Goal: Information Seeking & Learning: Learn about a topic

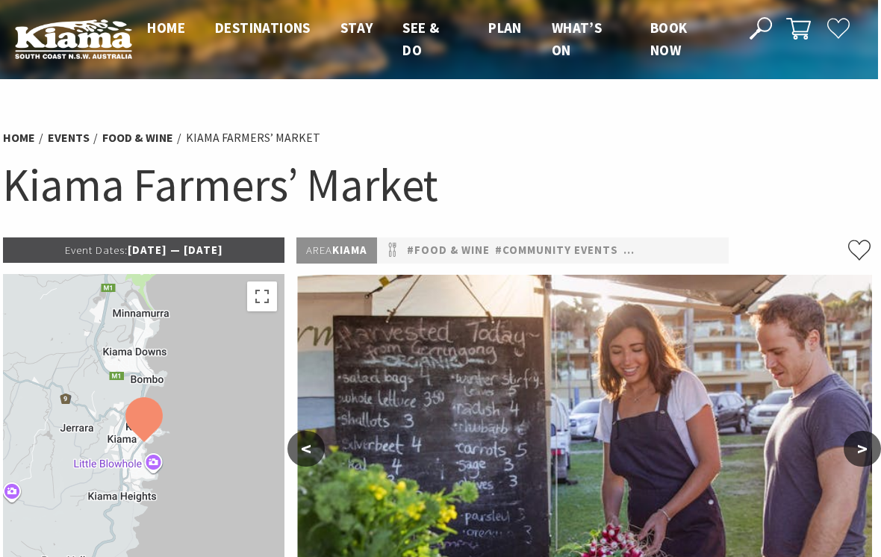
scroll to position [0, 3]
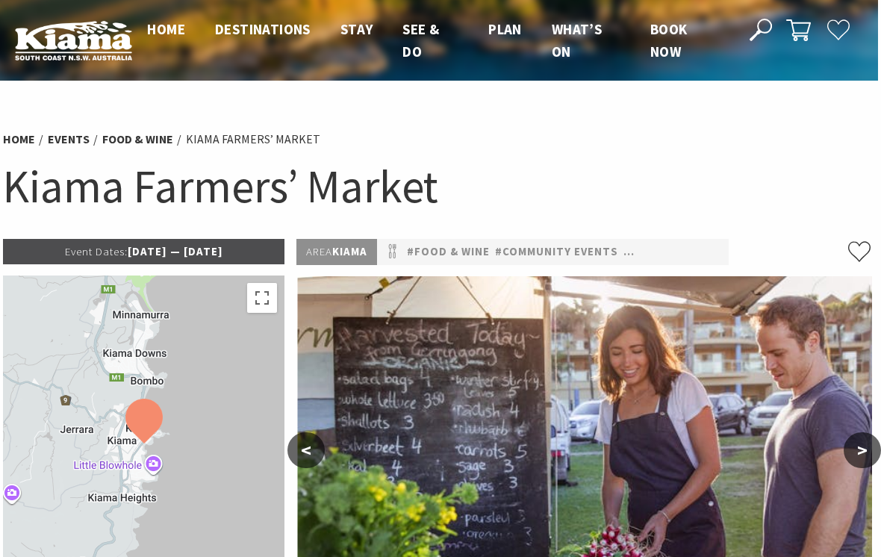
click at [177, 243] on p "Event Dates: 14 May 2025 — 01 Jul 2026" at bounding box center [144, 251] width 282 height 25
click at [212, 250] on p "Event Dates: 14 May 2025 — 01 Jul 2026" at bounding box center [144, 251] width 282 height 25
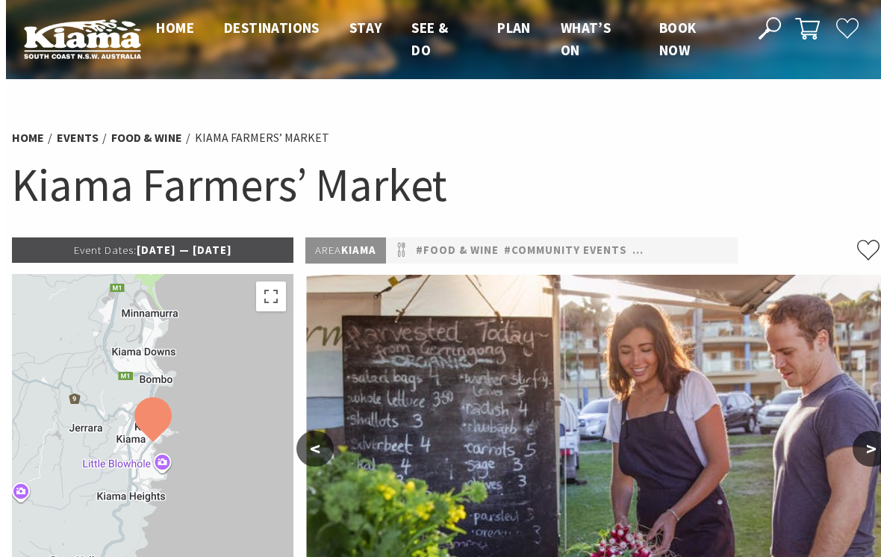
scroll to position [0, 0]
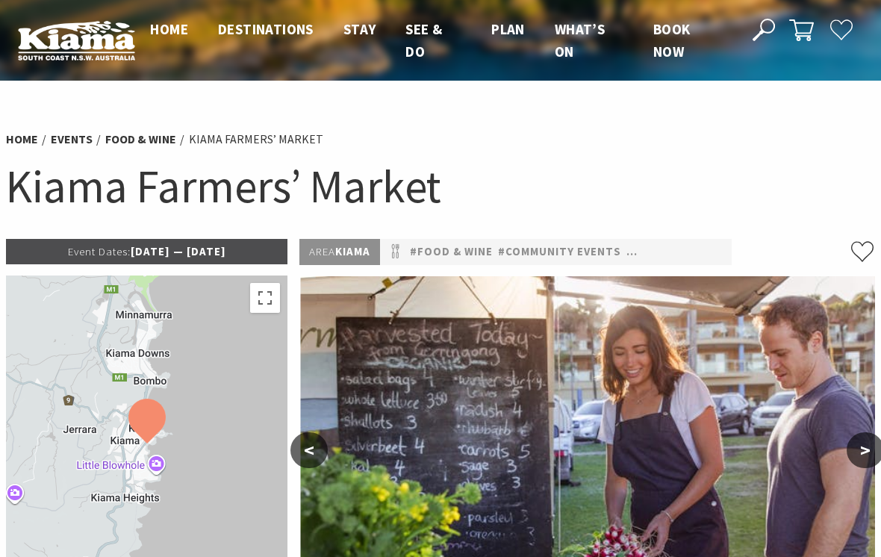
click at [81, 247] on span "Event Dates:" at bounding box center [99, 251] width 63 height 14
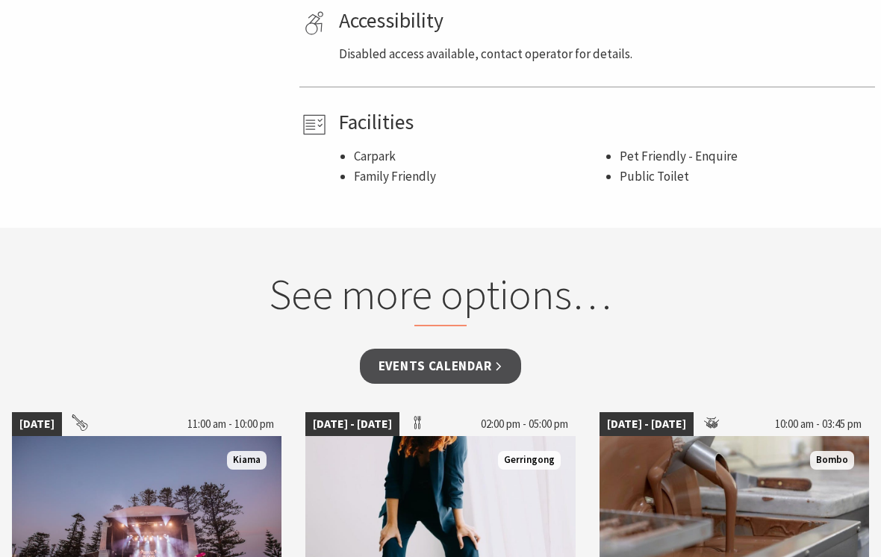
scroll to position [1021, 0]
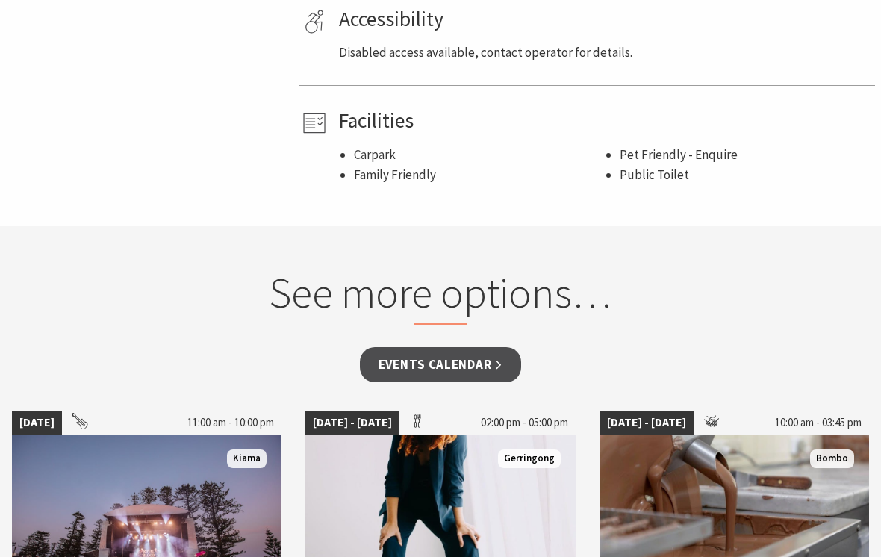
click at [459, 362] on link "Events Calendar" at bounding box center [441, 364] width 162 height 35
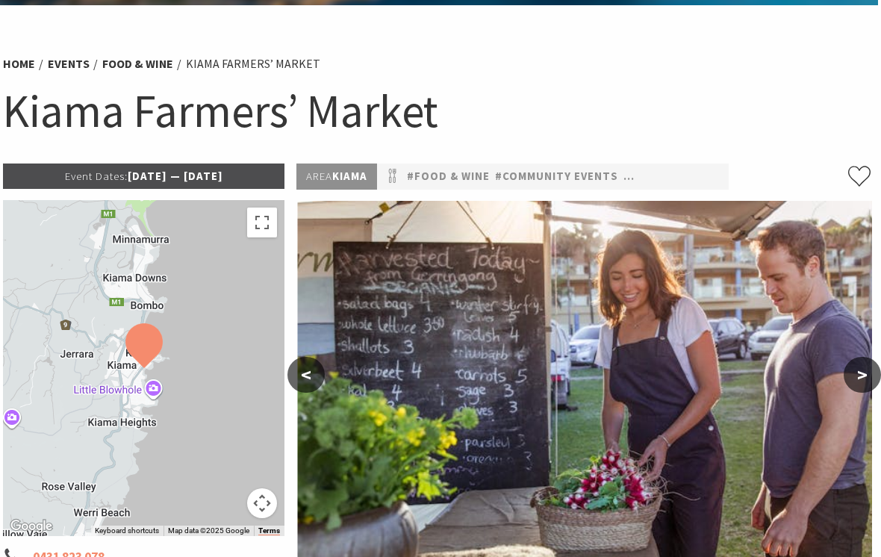
scroll to position [96, 3]
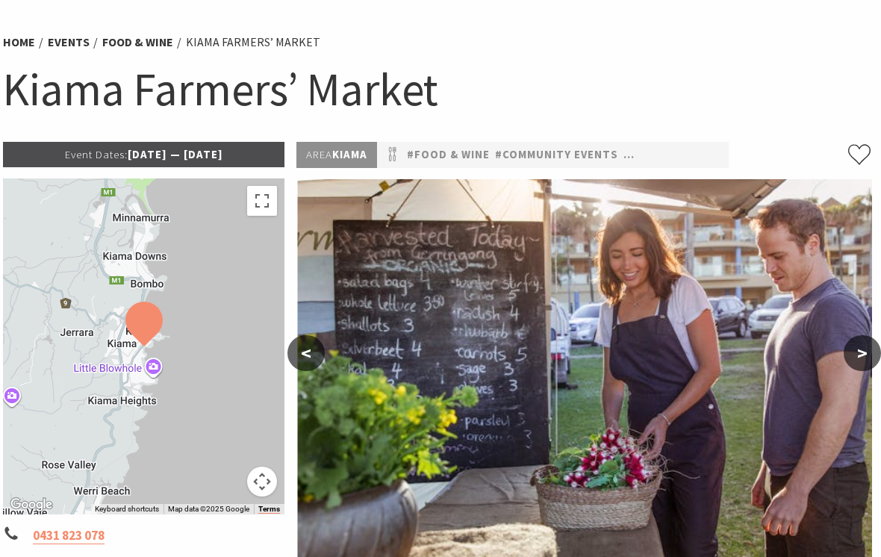
click at [861, 364] on button ">" at bounding box center [862, 354] width 37 height 36
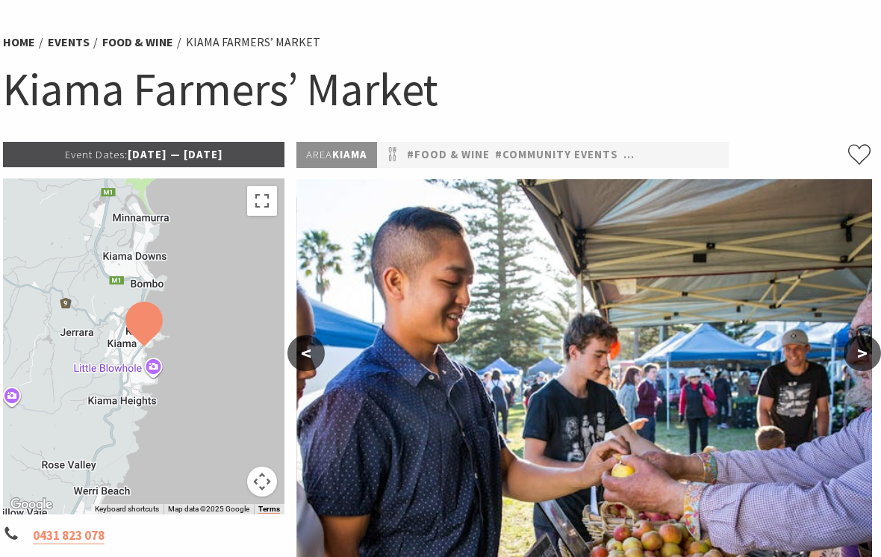
scroll to position [97, 3]
click at [859, 353] on button ">" at bounding box center [862, 353] width 37 height 36
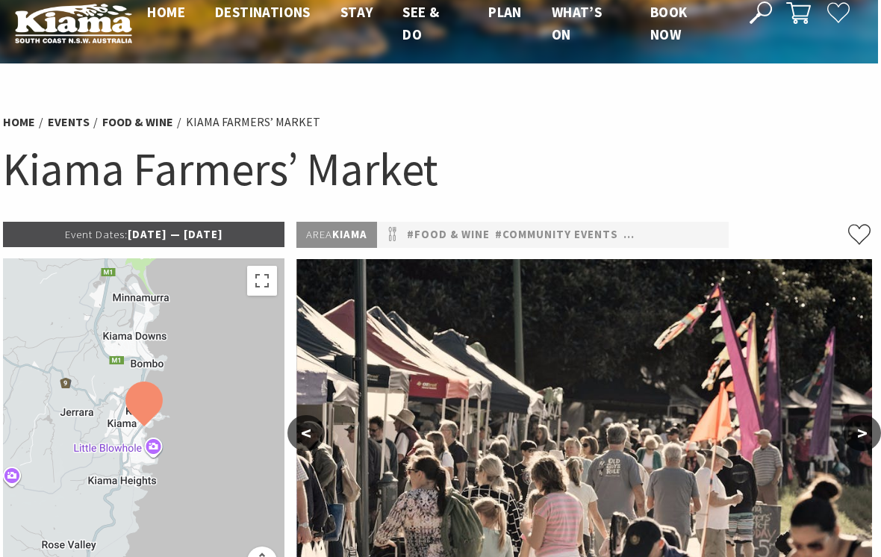
scroll to position [20, 3]
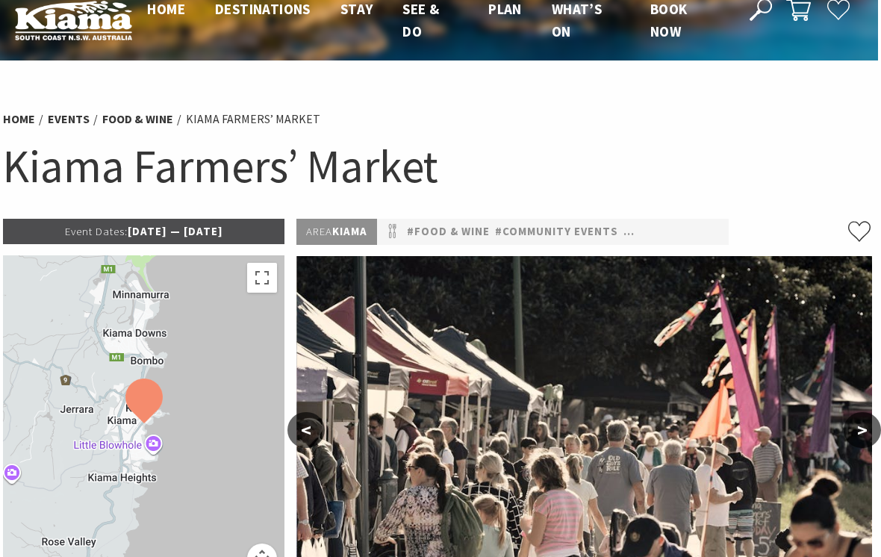
click at [555, 238] on link "#Community Events" at bounding box center [556, 232] width 123 height 19
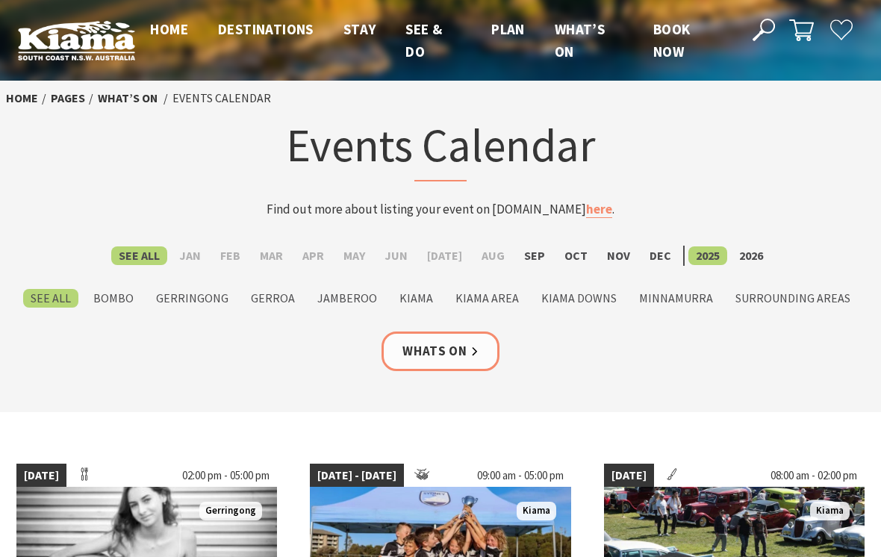
click at [415, 299] on label "Kiama" at bounding box center [416, 298] width 49 height 19
click at [0, 0] on input "Kiama" at bounding box center [0, 0] width 0 height 0
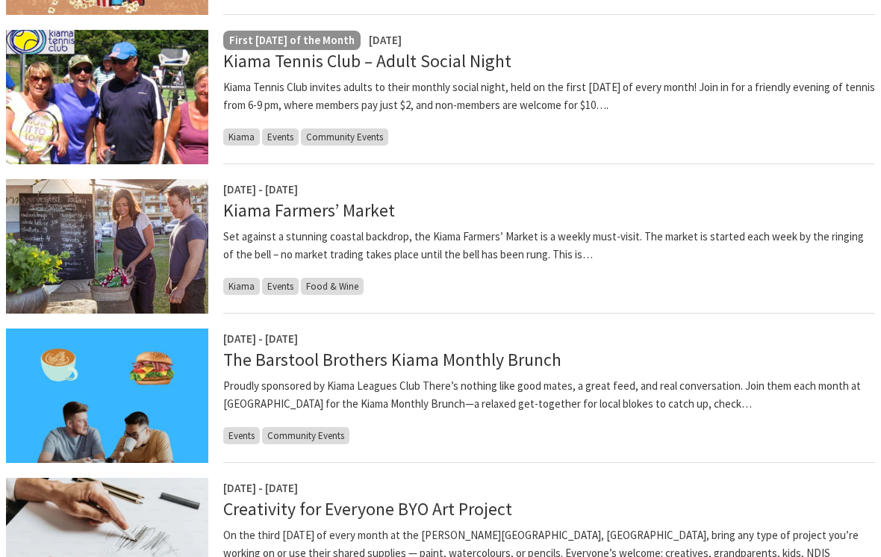
scroll to position [723, 0]
click at [341, 211] on link "Kiama Farmers’ Market" at bounding box center [309, 210] width 172 height 22
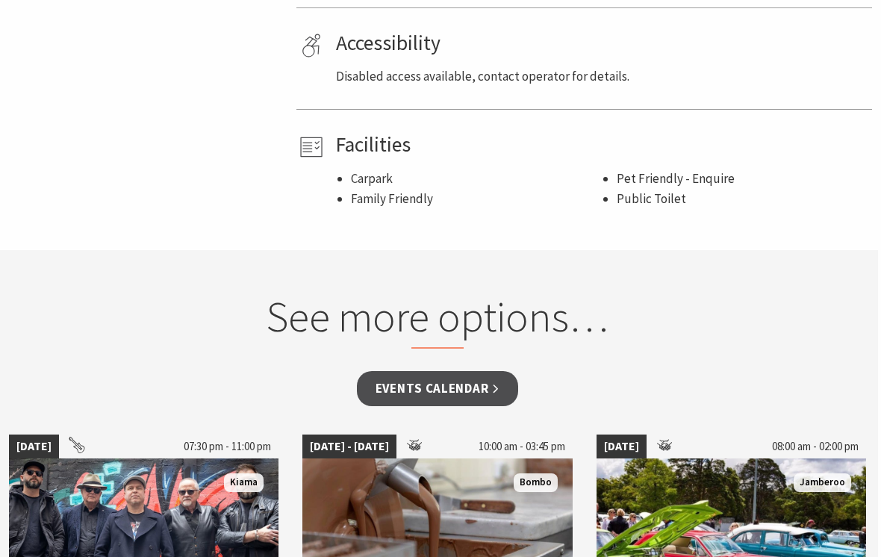
scroll to position [997, 3]
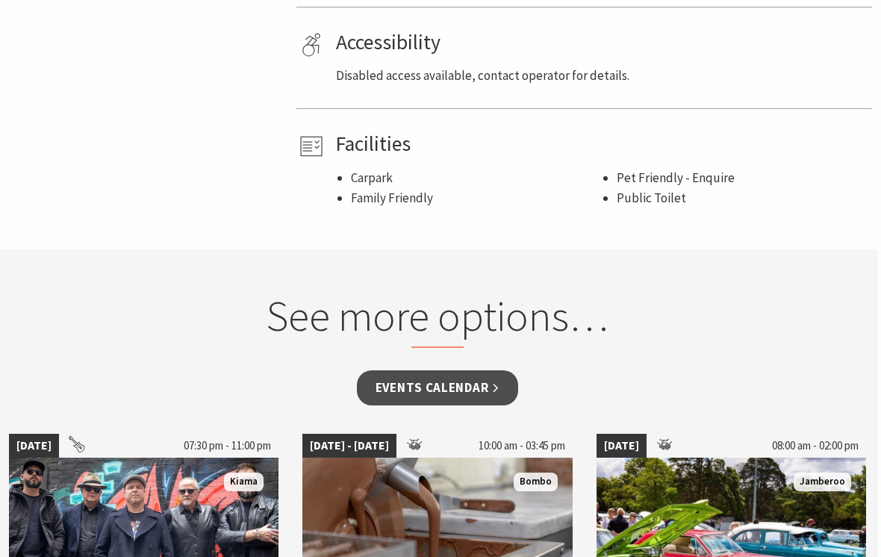
click at [507, 311] on h2 "See more options…" at bounding box center [438, 320] width 560 height 58
click at [447, 328] on h2 "See more options…" at bounding box center [438, 320] width 560 height 58
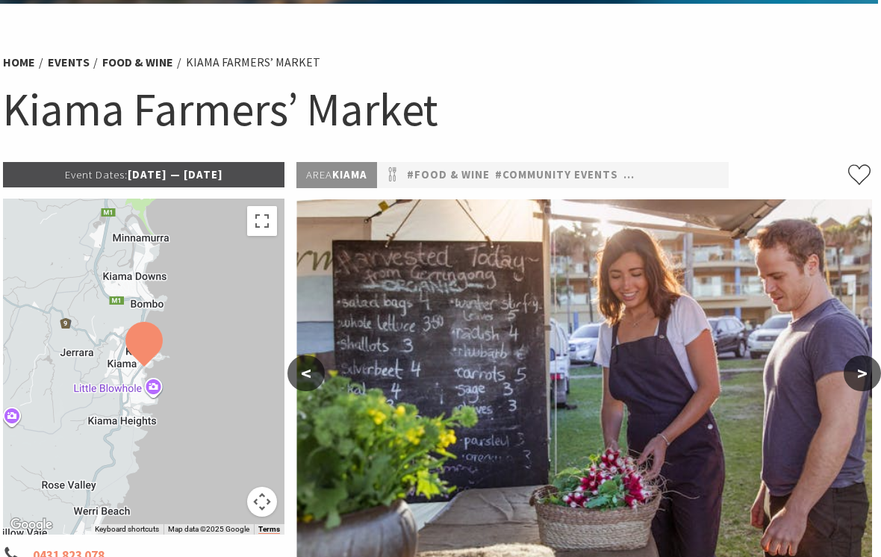
scroll to position [78, 3]
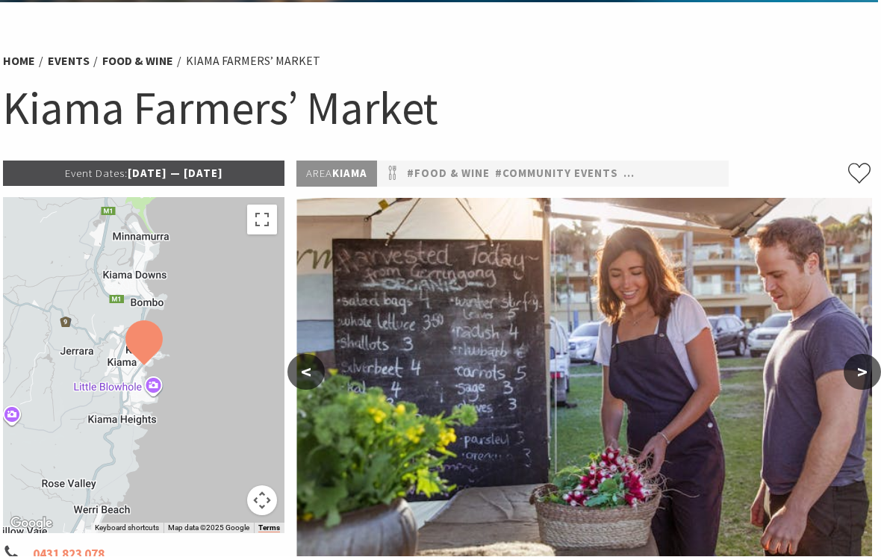
click at [527, 174] on link "#Community Events" at bounding box center [556, 174] width 123 height 19
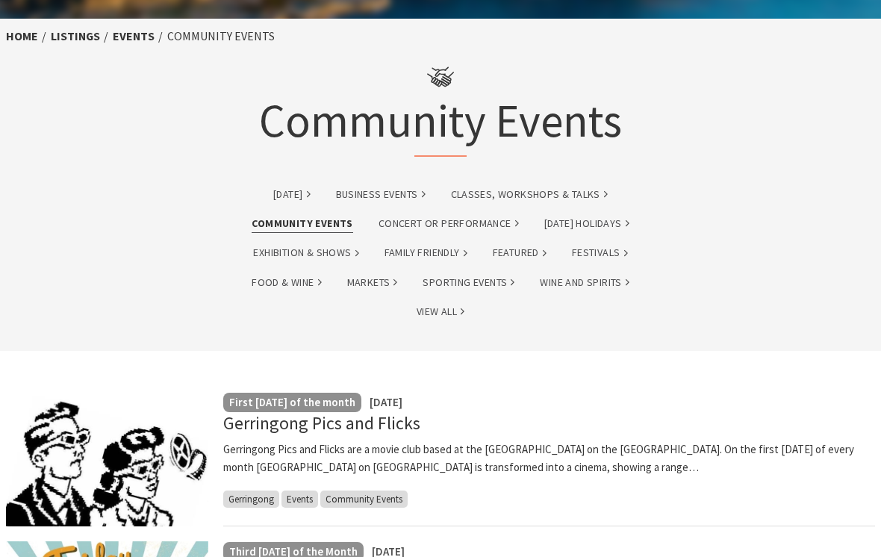
scroll to position [46, 0]
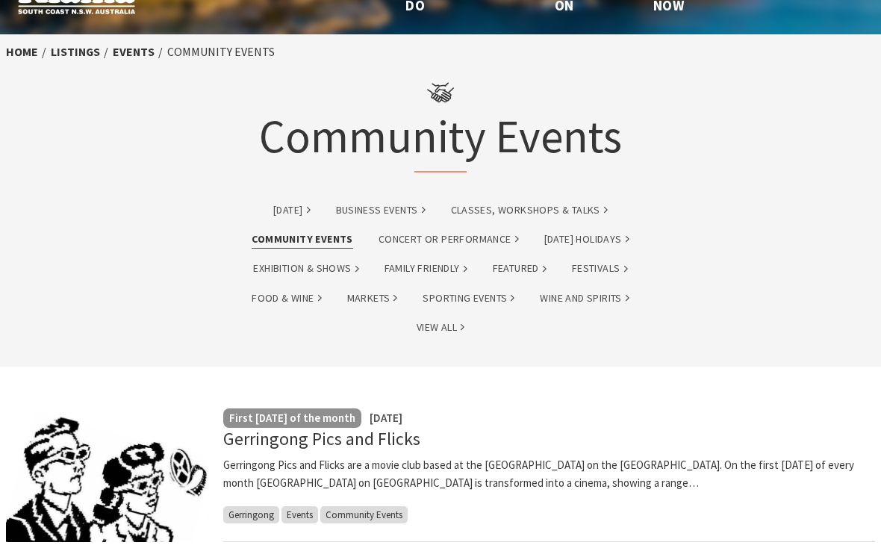
click at [379, 293] on link "Markets" at bounding box center [372, 298] width 51 height 17
